Goal: Transaction & Acquisition: Book appointment/travel/reservation

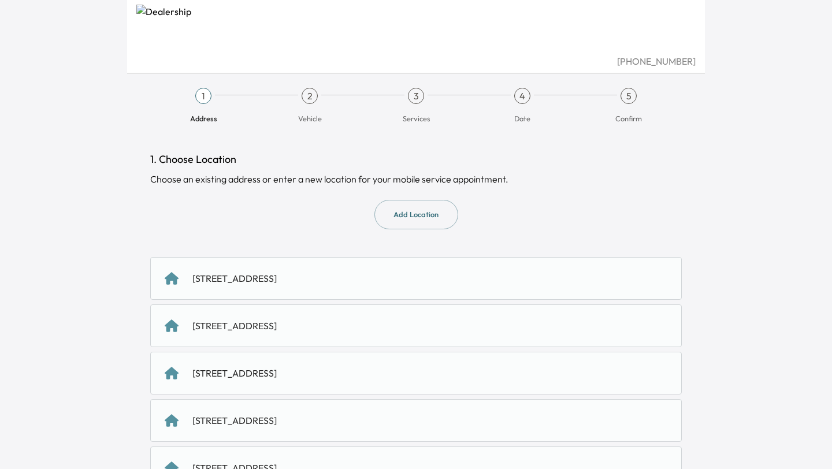
scroll to position [133, 0]
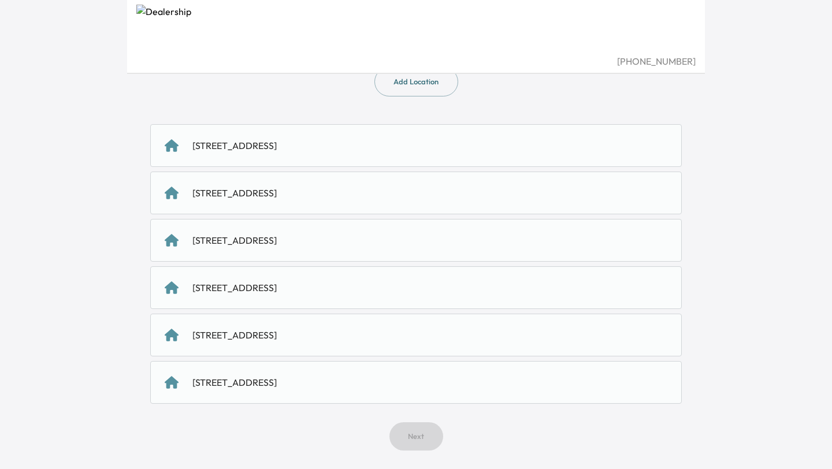
click at [277, 236] on div "[STREET_ADDRESS]" at bounding box center [234, 240] width 84 height 14
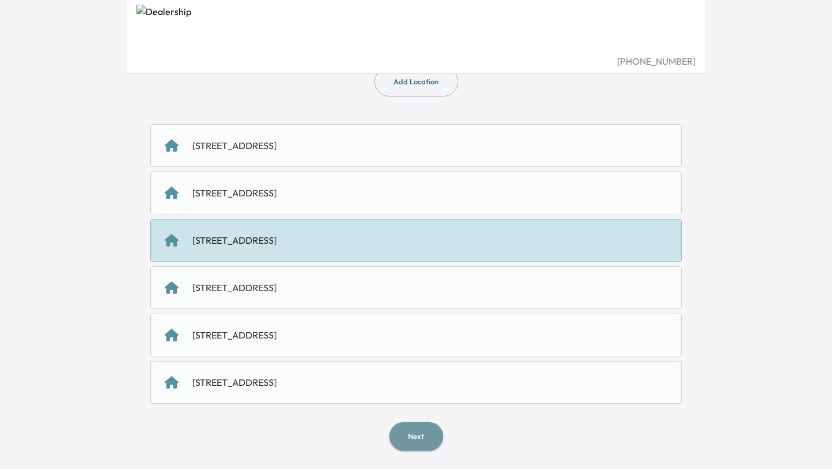
click at [413, 437] on button "Next" at bounding box center [416, 436] width 54 height 28
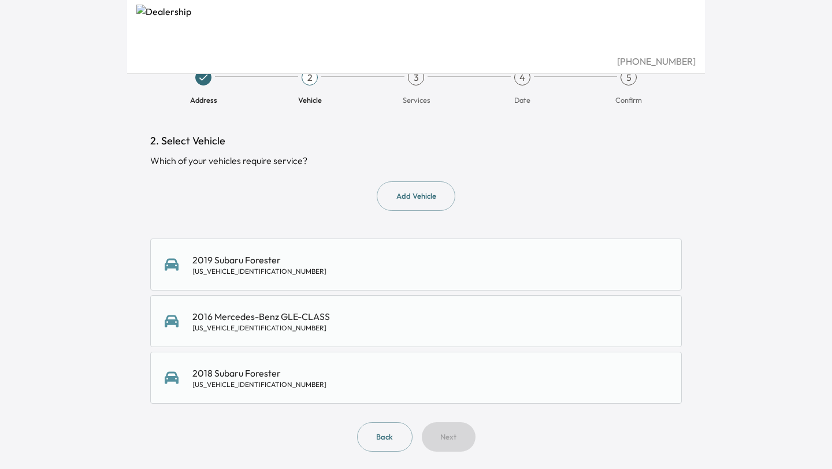
scroll to position [20, 0]
click at [343, 258] on div "2019 Subaru Forester [US_VEHICLE_IDENTIFICATION_NUMBER]" at bounding box center [416, 263] width 503 height 23
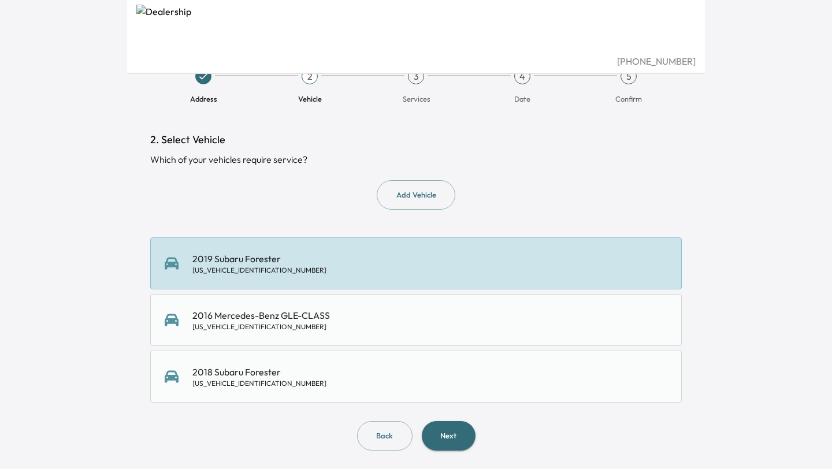
click at [318, 377] on div "2018 Subaru Forester [US_VEHICLE_IDENTIFICATION_NUMBER]" at bounding box center [416, 376] width 503 height 23
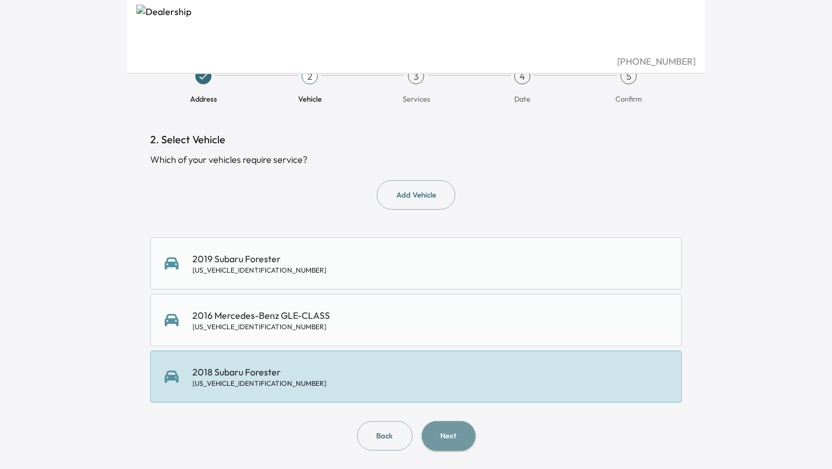
click at [450, 433] on button "Next" at bounding box center [449, 435] width 54 height 29
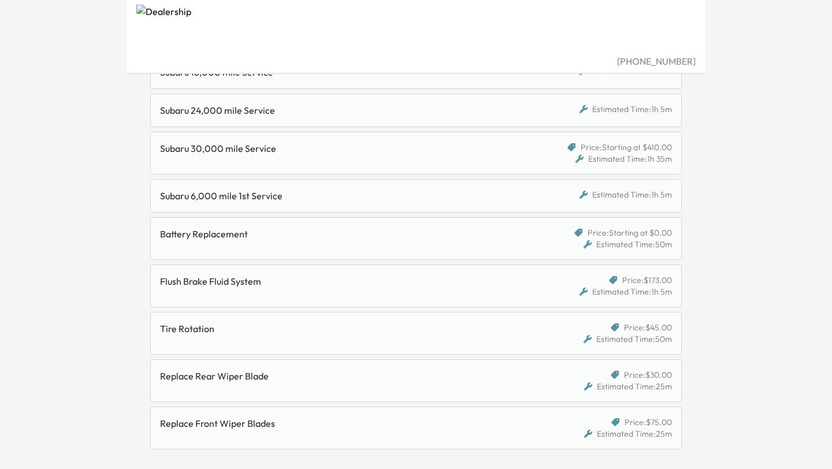
scroll to position [273, 0]
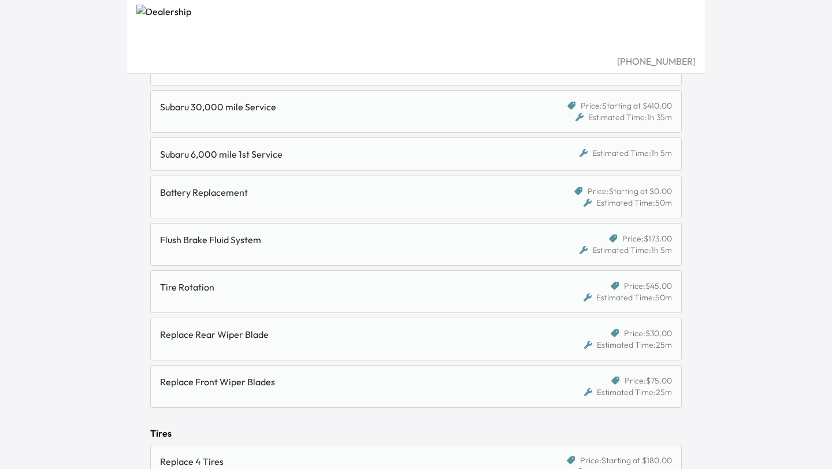
click at [410, 298] on div "Tire Rotation" at bounding box center [352, 291] width 384 height 23
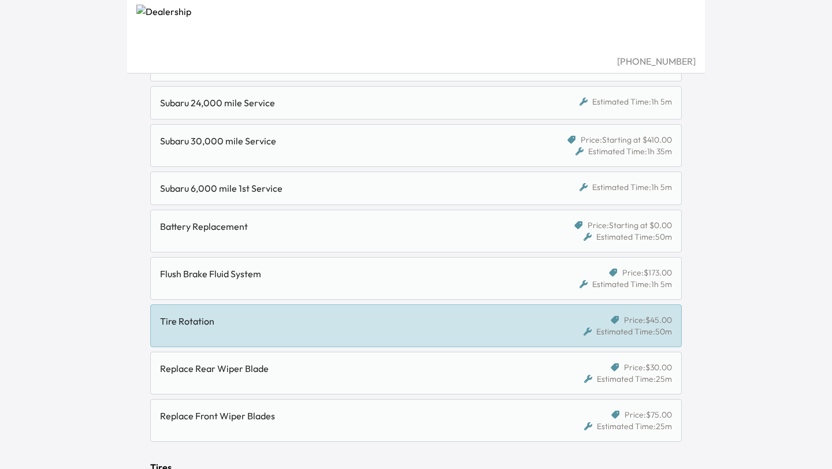
scroll to position [358, 0]
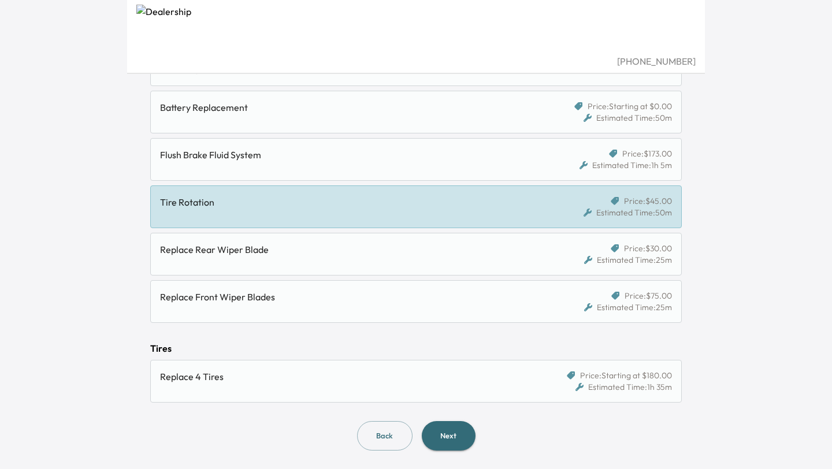
click at [444, 435] on button "Next" at bounding box center [449, 435] width 54 height 29
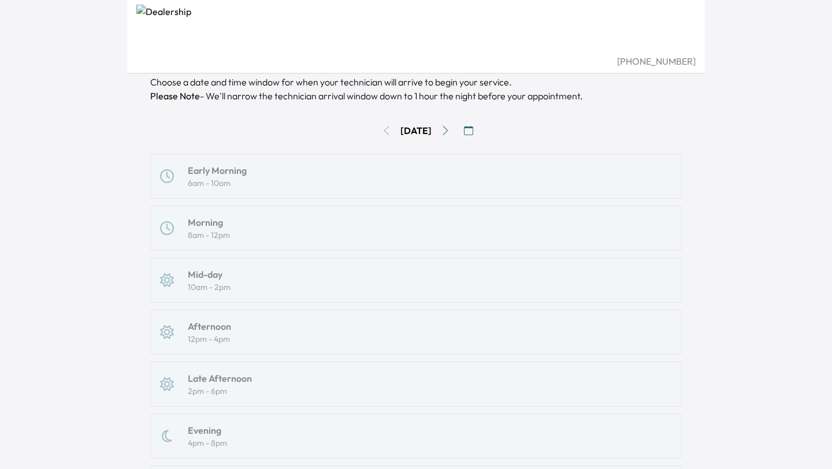
scroll to position [68, 0]
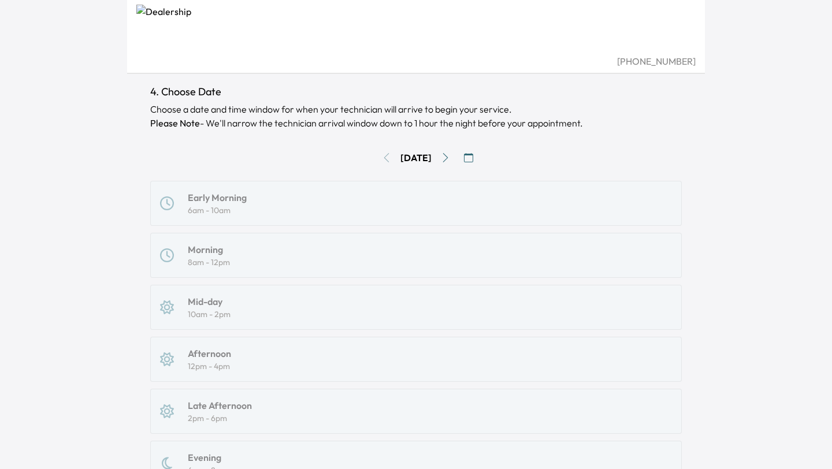
click at [450, 161] on icon "Go to next day" at bounding box center [445, 157] width 9 height 9
click at [382, 158] on icon "Go to previous day" at bounding box center [386, 157] width 9 height 9
click at [375, 157] on div "[DATE]" at bounding box center [415, 157] width 531 height 18
click at [450, 160] on icon "Go to next day" at bounding box center [445, 157] width 9 height 9
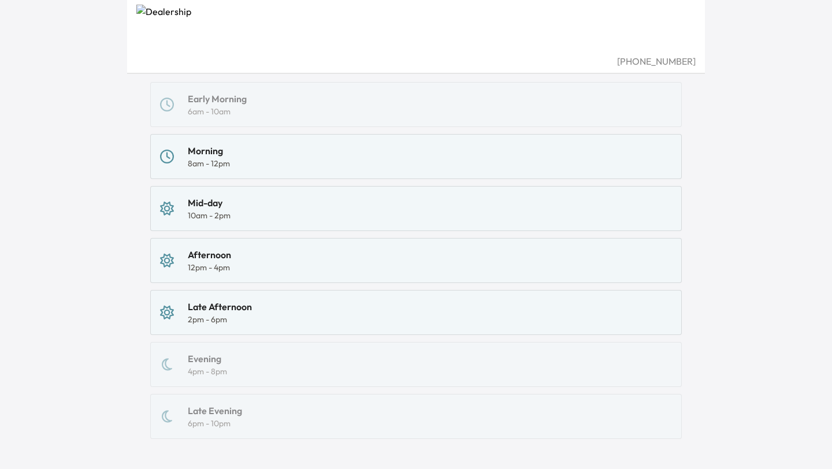
scroll to position [165, 0]
click at [363, 203] on div "Mid-day 10am - 2pm" at bounding box center [416, 209] width 512 height 25
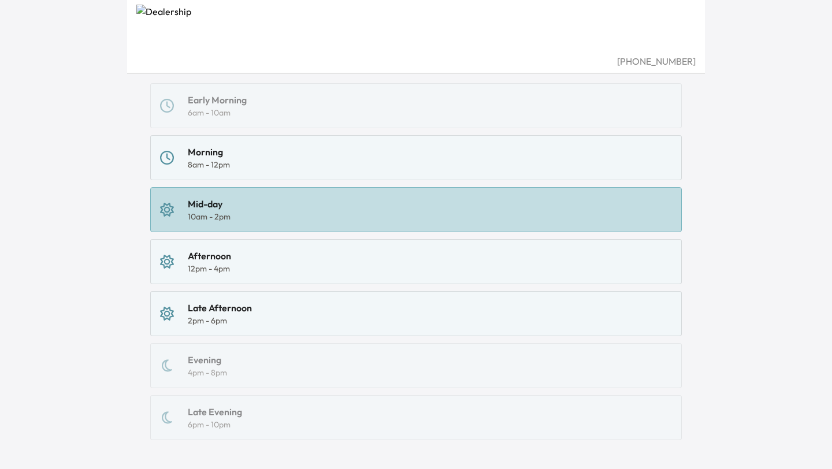
scroll to position [235, 0]
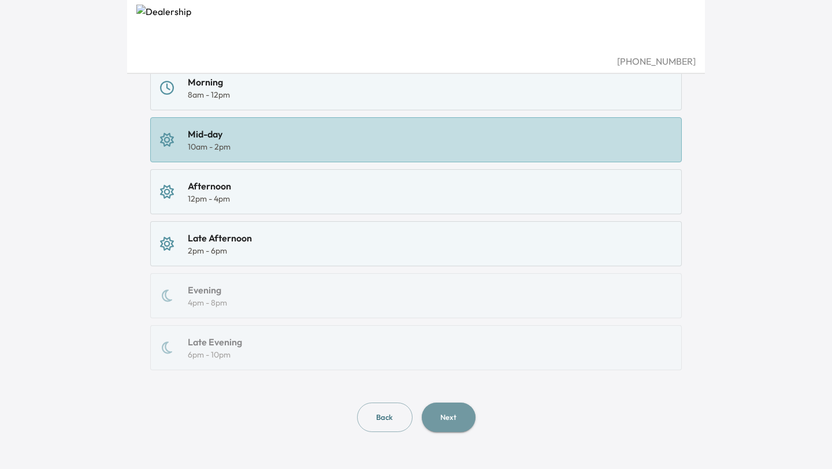
click at [449, 419] on button "Next" at bounding box center [449, 417] width 54 height 29
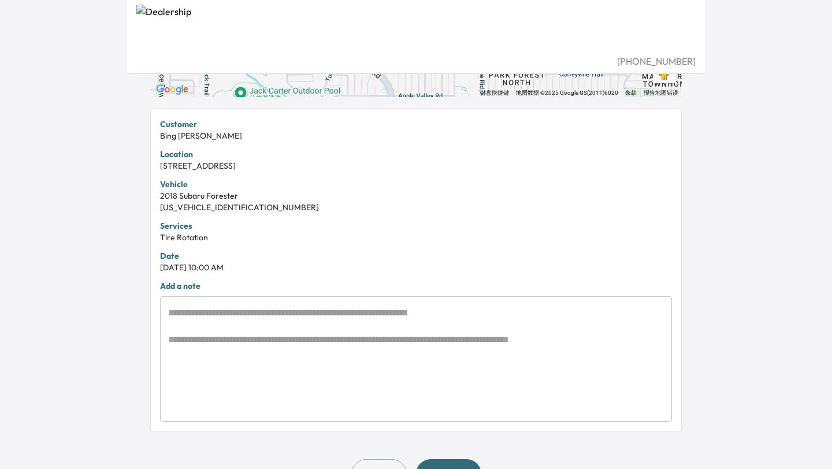
scroll to position [252, 0]
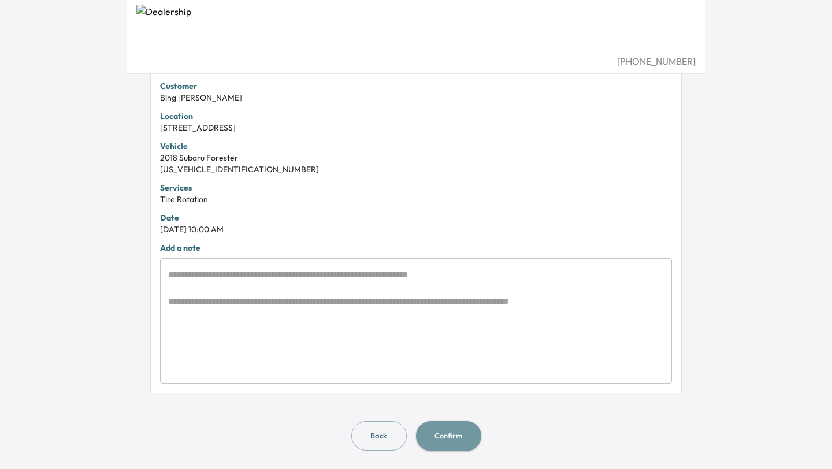
click at [451, 441] on button "Confirm" at bounding box center [448, 435] width 65 height 29
